Goal: Find specific page/section: Find specific page/section

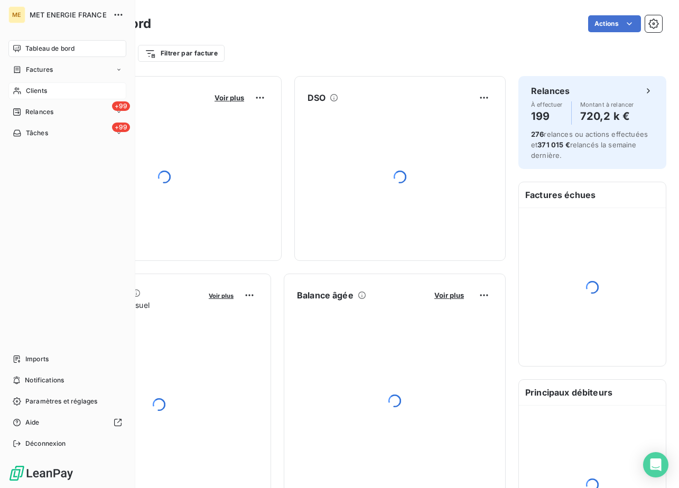
click at [17, 96] on div "Clients" at bounding box center [67, 90] width 118 height 17
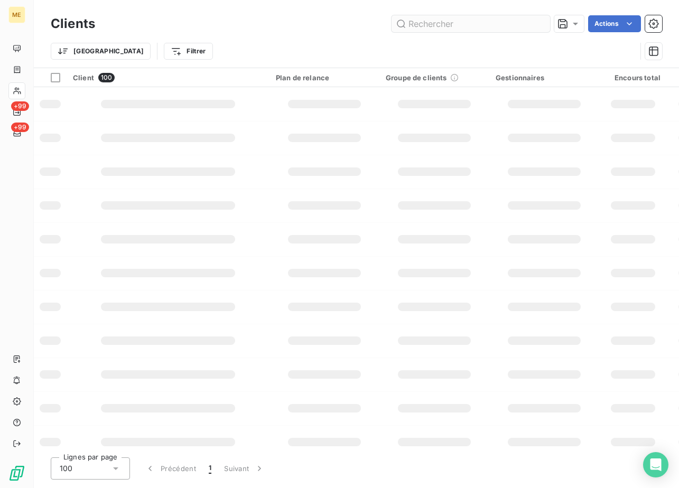
click at [419, 28] on input "text" at bounding box center [471, 23] width 159 height 17
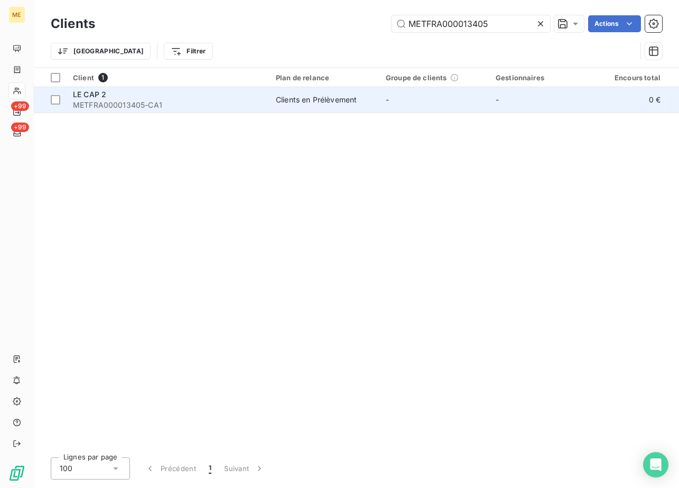
type input "METFRA000013405"
click at [149, 99] on div "LE CAP 2" at bounding box center [168, 94] width 190 height 11
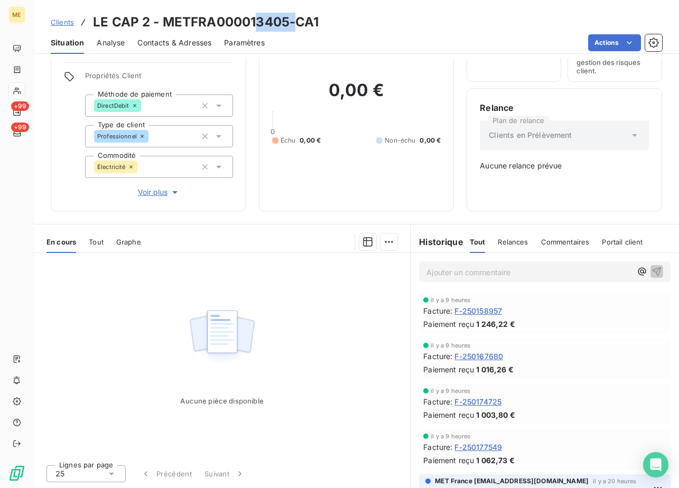
drag, startPoint x: 292, startPoint y: 25, endPoint x: 258, endPoint y: 25, distance: 33.3
click at [258, 25] on h3 "LE CAP 2 - METFRA000013405-CA1" at bounding box center [206, 22] width 226 height 19
drag, startPoint x: 258, startPoint y: 25, endPoint x: 288, endPoint y: 21, distance: 29.8
click at [290, 20] on h3 "LE CAP 2 - METFRA000013405-CA1" at bounding box center [206, 22] width 226 height 19
drag, startPoint x: 287, startPoint y: 21, endPoint x: 161, endPoint y: 26, distance: 126.5
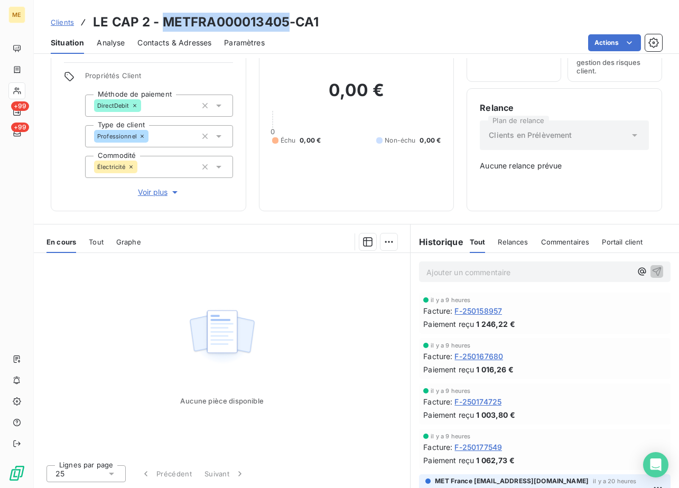
click at [161, 26] on h3 "LE CAP 2 - METFRA000013405-CA1" at bounding box center [206, 22] width 226 height 19
copy h3 "METFRA000013405"
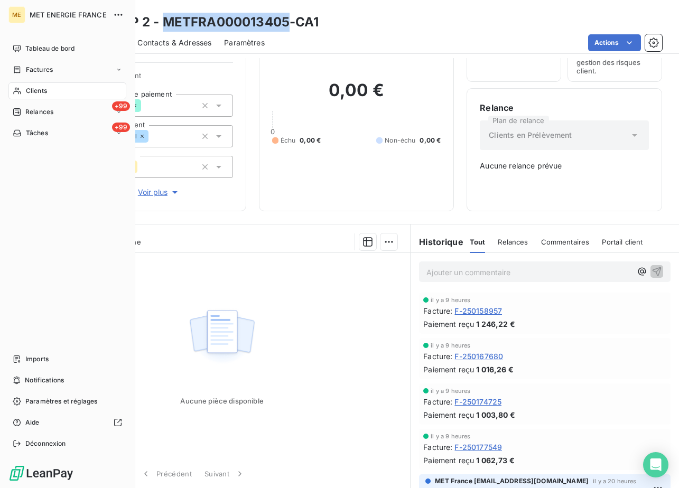
click at [44, 89] on span "Clients" at bounding box center [36, 91] width 21 height 10
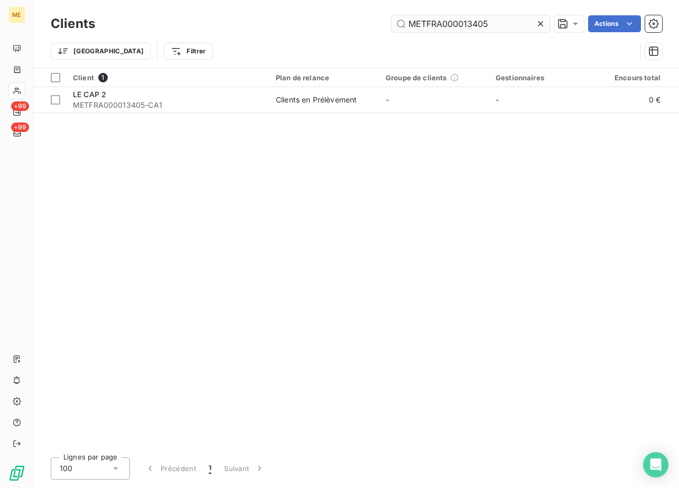
click at [468, 25] on input "METFRA000013405" at bounding box center [471, 23] width 159 height 17
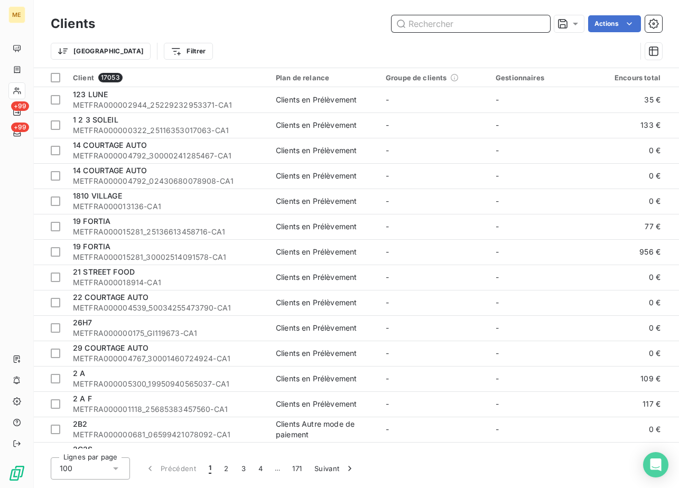
click at [443, 27] on input "text" at bounding box center [471, 23] width 159 height 17
paste input "METFRA000013405"
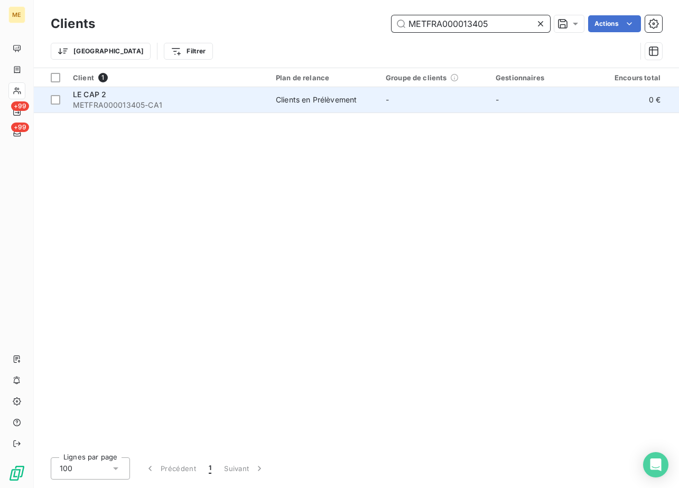
type input "METFRA000013405"
click at [127, 103] on span "METFRA000013405-CA1" at bounding box center [168, 105] width 190 height 11
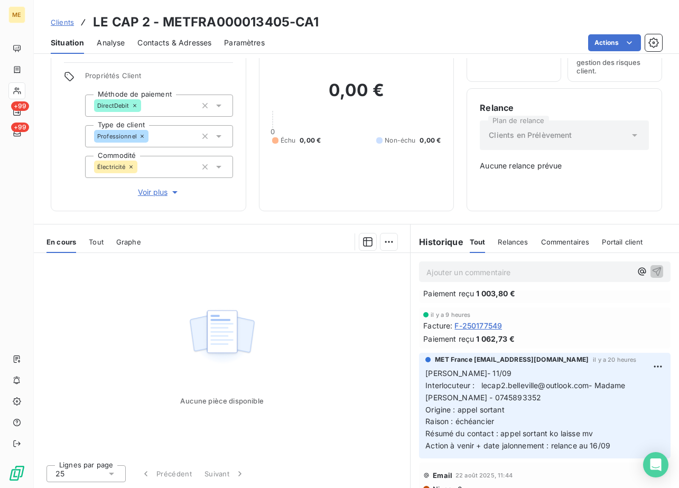
scroll to position [264, 0]
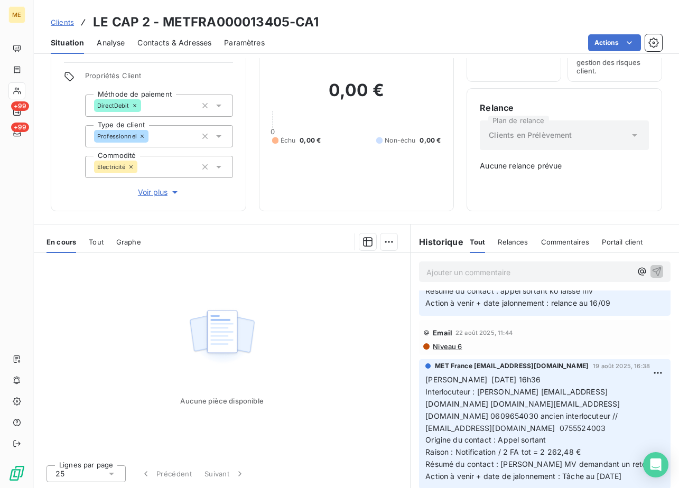
click at [143, 190] on span "Voir plus" at bounding box center [159, 192] width 42 height 11
